Goal: Find contact information: Find contact information

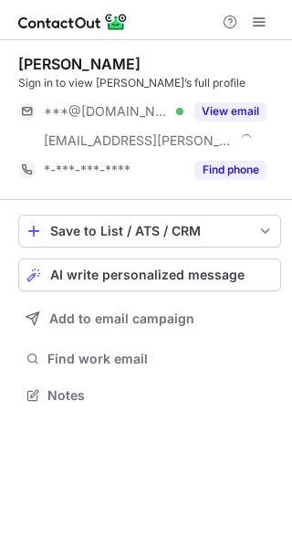
scroll to position [383, 292]
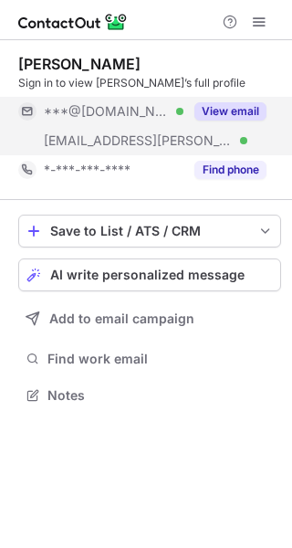
click at [247, 110] on button "View email" at bounding box center [230, 111] width 72 height 18
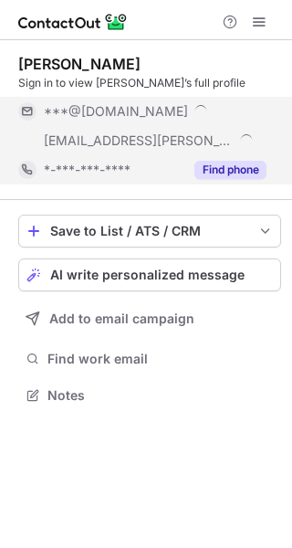
click at [242, 163] on button "Find phone" at bounding box center [230, 170] width 72 height 18
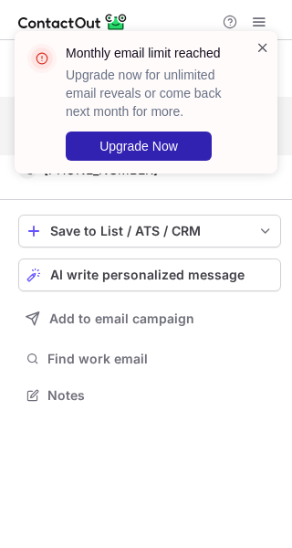
click at [262, 47] on span at bounding box center [263, 47] width 15 height 18
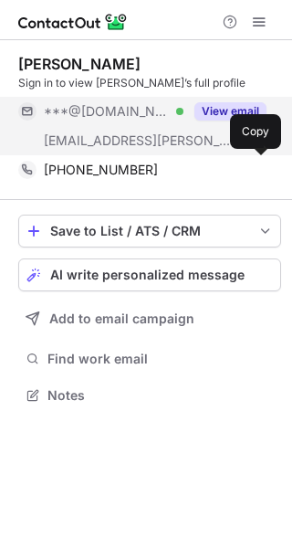
click at [136, 168] on div "+12013887470" at bounding box center [155, 170] width 223 height 16
